Goal: Information Seeking & Learning: Learn about a topic

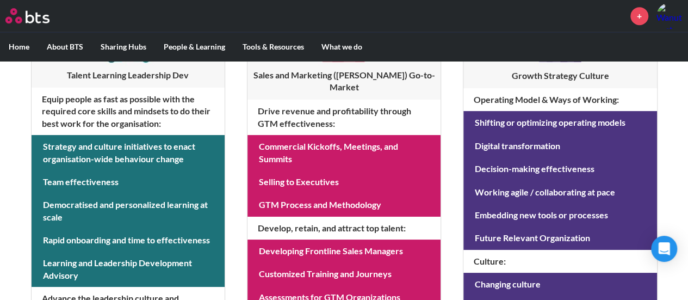
scroll to position [258, 0]
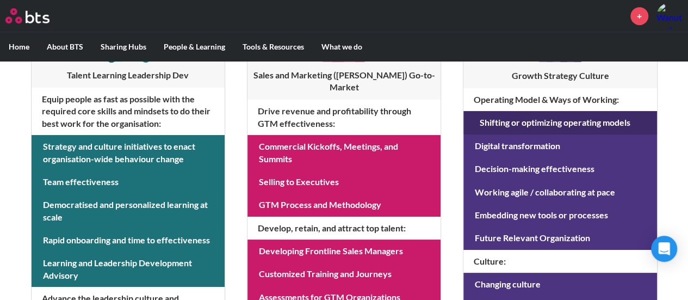
click at [516, 121] on link at bounding box center [560, 122] width 193 height 23
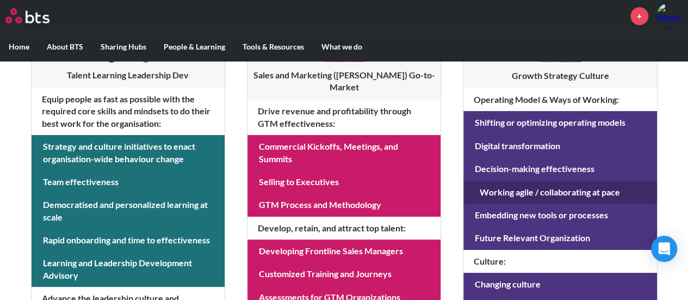
click at [515, 189] on link at bounding box center [560, 192] width 193 height 23
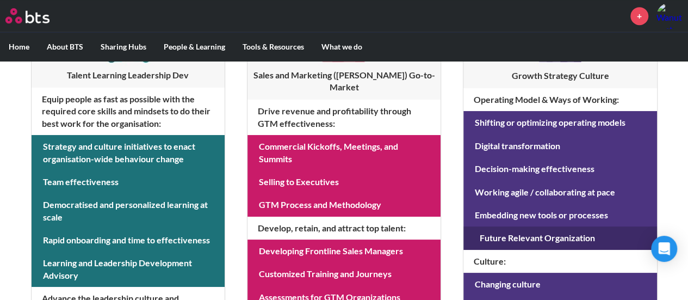
click at [505, 226] on link at bounding box center [560, 237] width 193 height 23
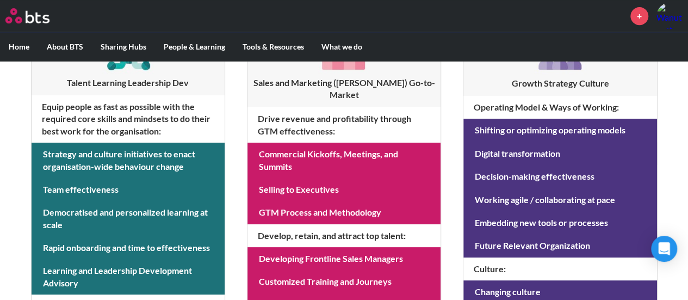
scroll to position [249, 0]
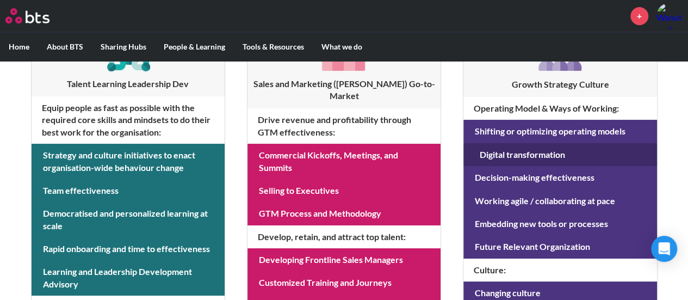
click at [577, 158] on link at bounding box center [560, 154] width 193 height 23
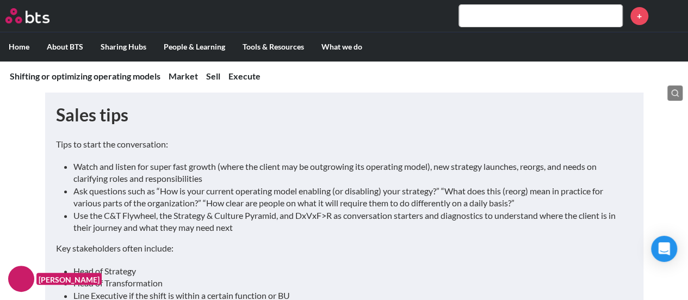
scroll to position [2122, 0]
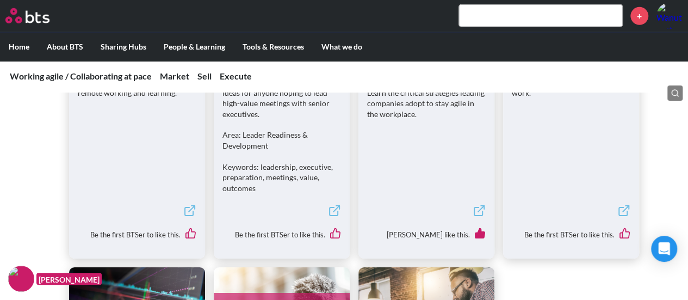
scroll to position [1934, 0]
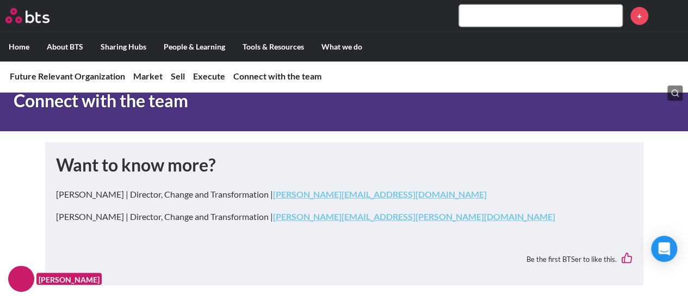
scroll to position [1464, 0]
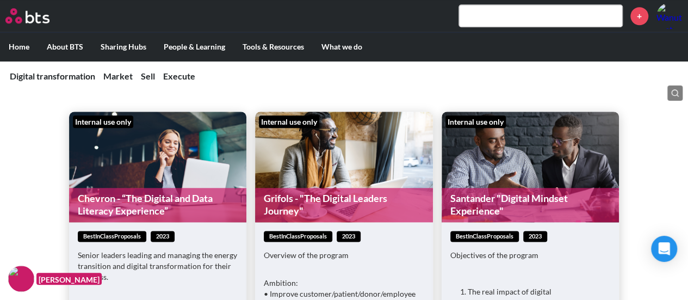
scroll to position [2719, 0]
